Goal: Information Seeking & Learning: Learn about a topic

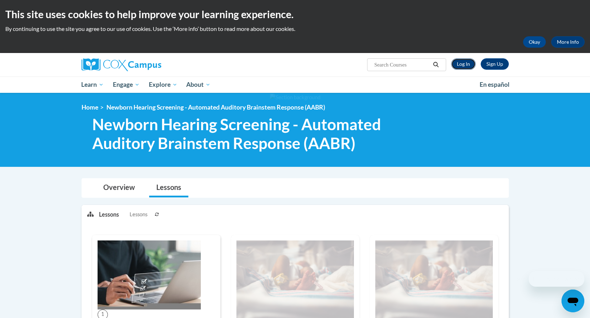
click at [467, 63] on link "Log In" at bounding box center [463, 63] width 25 height 11
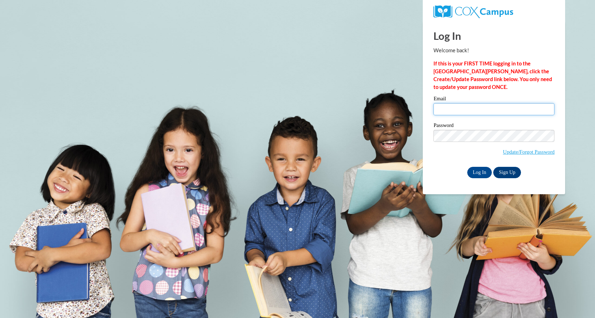
click at [463, 111] on input "Email" at bounding box center [494, 109] width 121 height 12
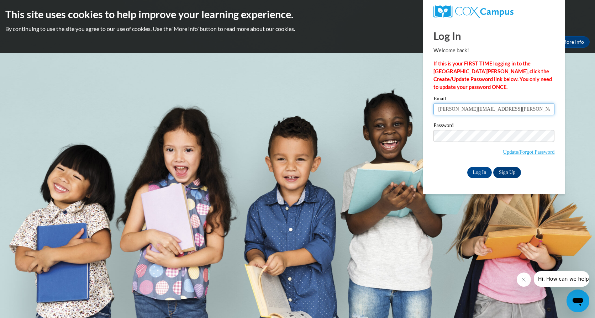
click at [444, 108] on input "NAncy.Cruz@dph.ga.gov" at bounding box center [494, 109] width 121 height 12
type input "Nancy.Cruz@dph.ga.gov"
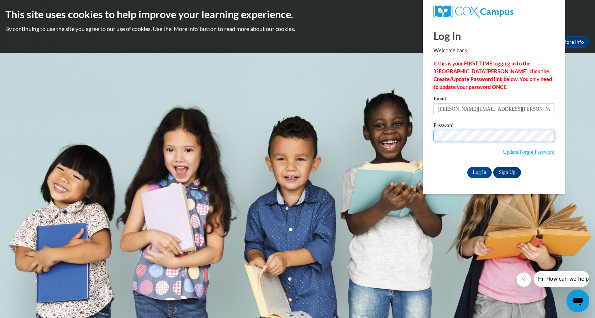
click at [467, 167] on input "Log In" at bounding box center [479, 172] width 25 height 11
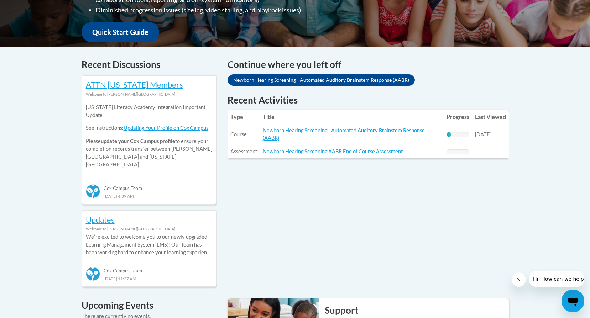
scroll to position [249, 0]
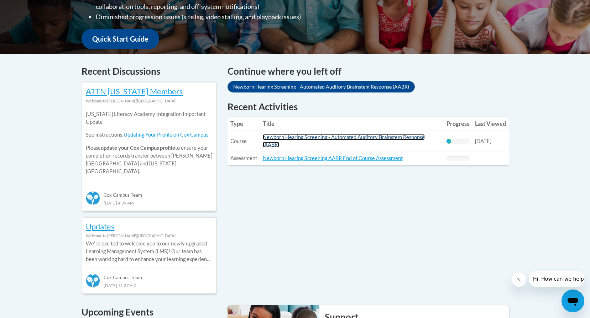
click at [324, 140] on link "Newborn Hearing Screening - Automated Auditory Brainstem Response (AABR)" at bounding box center [344, 141] width 162 height 14
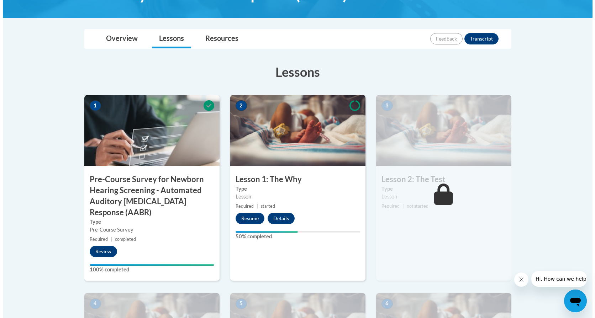
scroll to position [178, 0]
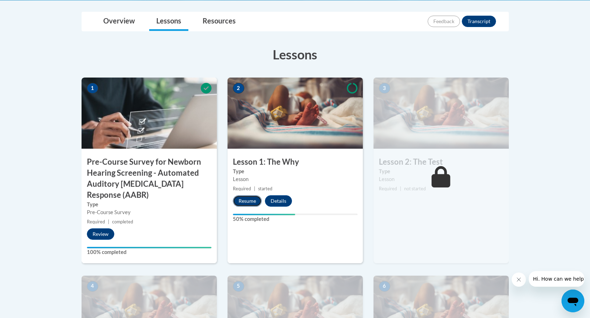
click at [249, 201] on button "Resume" at bounding box center [247, 200] width 29 height 11
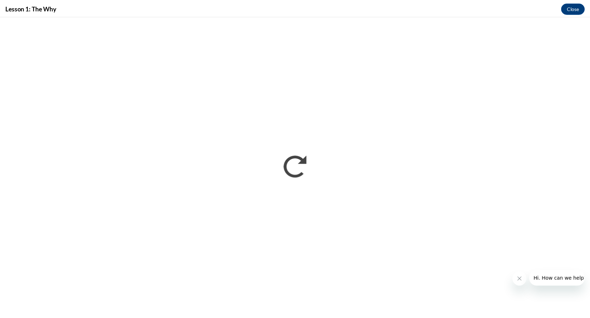
scroll to position [0, 0]
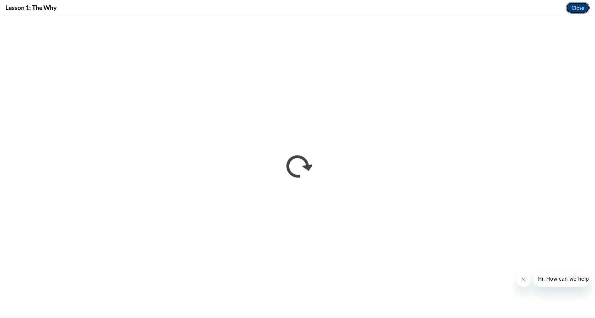
click at [580, 5] on button "Close" at bounding box center [578, 7] width 24 height 11
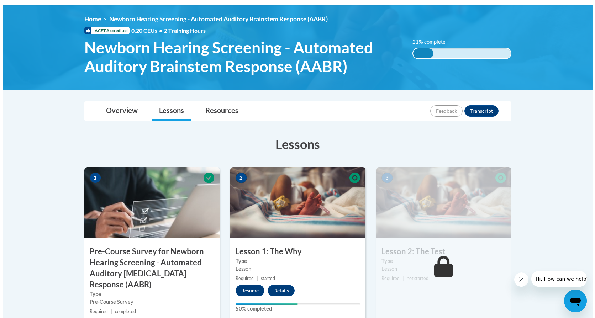
scroll to position [107, 0]
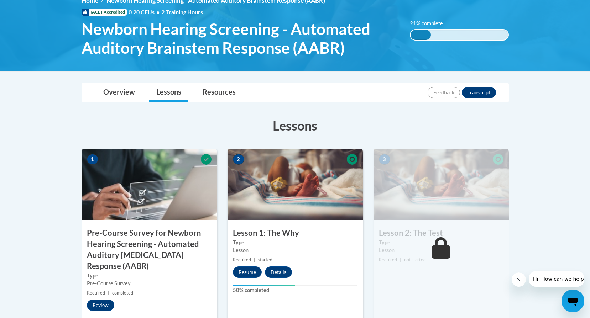
click at [312, 198] on img at bounding box center [295, 184] width 135 height 71
click at [252, 268] on button "Resume" at bounding box center [247, 272] width 29 height 11
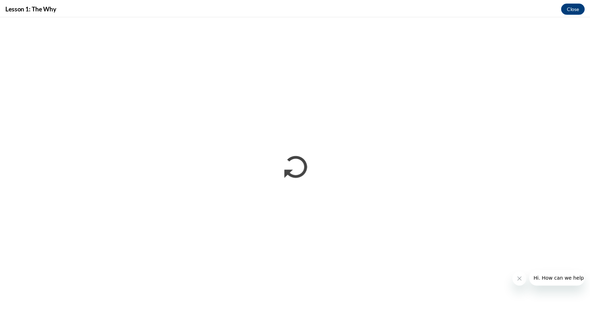
scroll to position [0, 0]
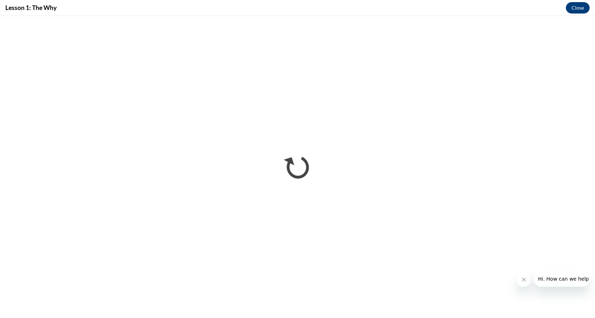
click at [580, 2] on div "Lesson 1: The Why Close" at bounding box center [297, 8] width 595 height 16
click at [575, 9] on button "Close" at bounding box center [578, 7] width 24 height 11
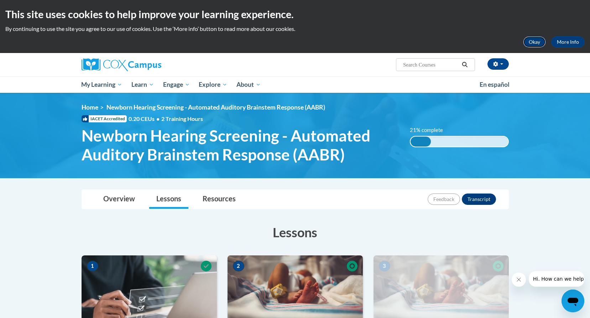
click at [542, 43] on button "Okay" at bounding box center [534, 41] width 23 height 11
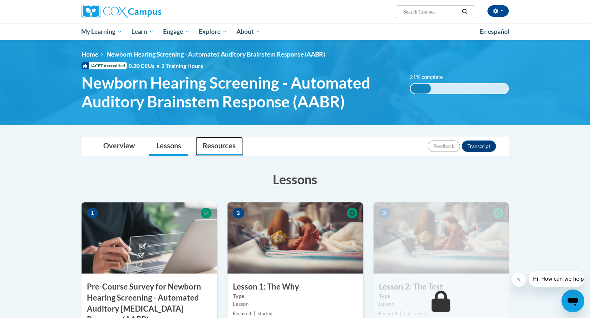
click at [208, 150] on link "Resources" at bounding box center [218, 146] width 47 height 19
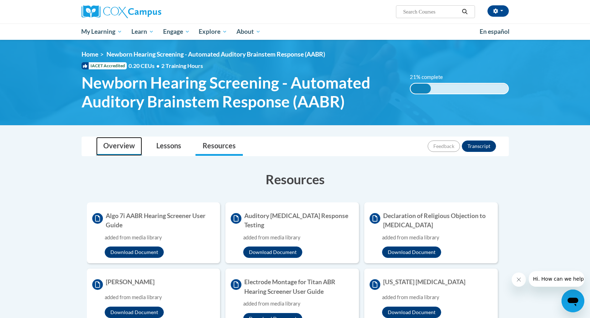
click at [123, 148] on link "Overview" at bounding box center [119, 146] width 46 height 19
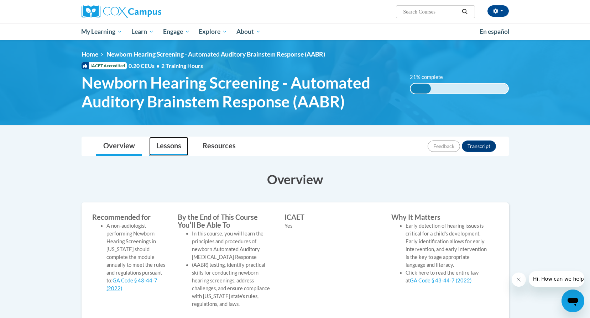
click at [170, 148] on link "Lessons" at bounding box center [168, 146] width 39 height 19
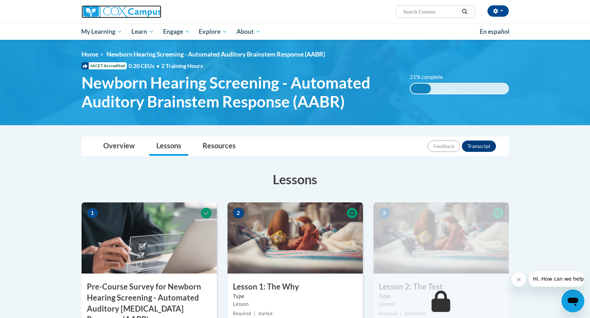
click at [122, 14] on img at bounding box center [122, 11] width 80 height 13
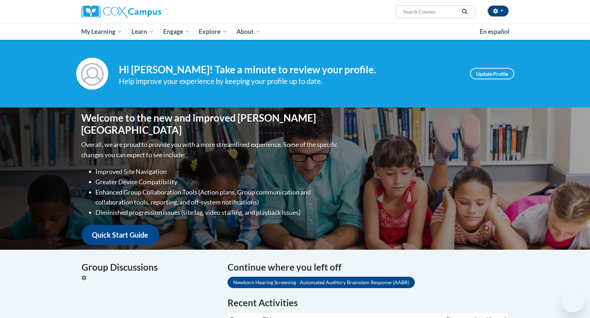
click at [504, 12] on button "button" at bounding box center [497, 10] width 21 height 11
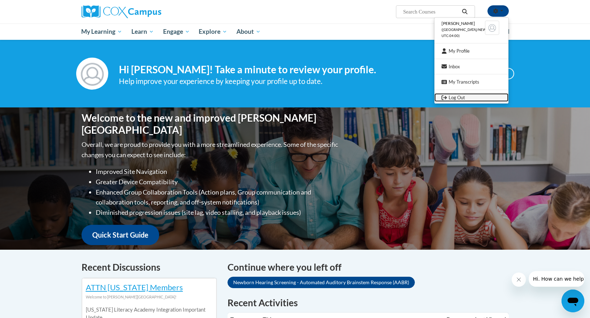
click at [460, 96] on link "Log Out" at bounding box center [471, 97] width 74 height 9
